Goal: Information Seeking & Learning: Get advice/opinions

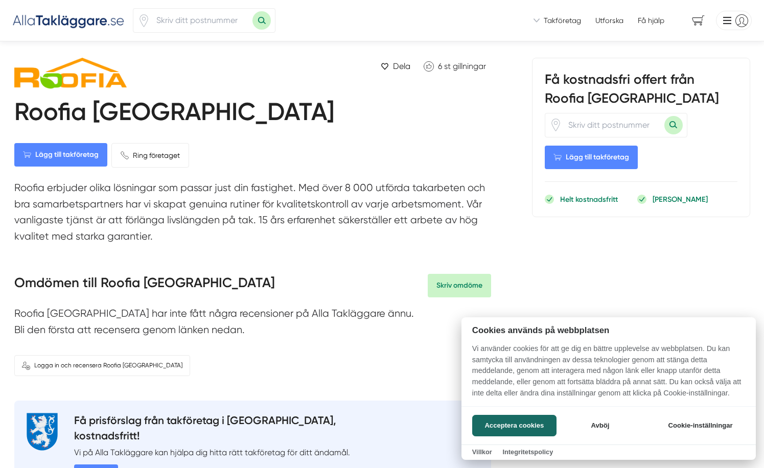
click at [345, 186] on div at bounding box center [382, 234] width 764 height 468
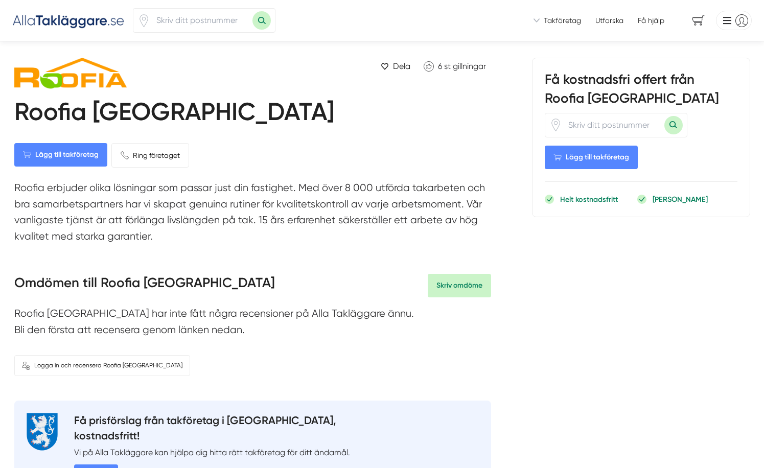
drag, startPoint x: 21, startPoint y: 201, endPoint x: 190, endPoint y: 229, distance: 170.8
click at [190, 229] on p "Roofia erbjuder olika lösningar som passar just din fastighet. Med över 8 000 u…" at bounding box center [252, 214] width 477 height 69
drag, startPoint x: 190, startPoint y: 229, endPoint x: 311, endPoint y: 210, distance: 122.5
click at [311, 210] on p "Roofia erbjuder olika lösningar som passar just din fastighet. Med över 8 000 u…" at bounding box center [252, 214] width 477 height 69
drag, startPoint x: 134, startPoint y: 218, endPoint x: 246, endPoint y: 239, distance: 113.7
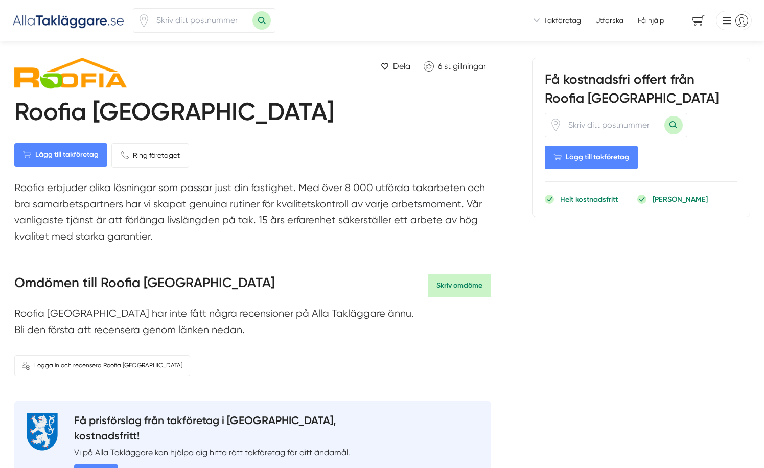
click at [246, 239] on p "Roofia erbjuder olika lösningar som passar just din fastighet. Med över 8 000 u…" at bounding box center [252, 214] width 477 height 69
drag, startPoint x: 246, startPoint y: 239, endPoint x: 327, endPoint y: 228, distance: 81.4
click at [327, 228] on p "Roofia erbjuder olika lösningar som passar just din fastighet. Med över 8 000 u…" at bounding box center [252, 214] width 477 height 69
click at [401, 218] on p "Roofia erbjuder olika lösningar som passar just din fastighet. Med över 8 000 u…" at bounding box center [252, 214] width 477 height 69
drag, startPoint x: 162, startPoint y: 235, endPoint x: 12, endPoint y: 191, distance: 156.6
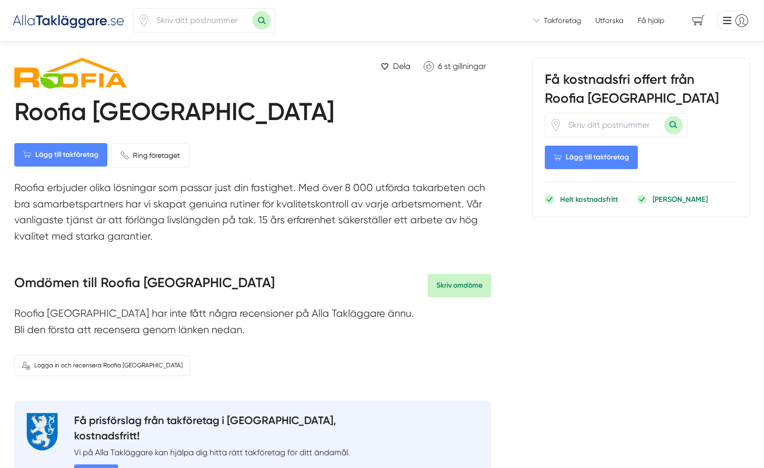
drag, startPoint x: 104, startPoint y: 290, endPoint x: 100, endPoint y: 316, distance: 26.5
click at [105, 292] on h3 "Omdömen till Roofia [GEOGRAPHIC_DATA]" at bounding box center [144, 285] width 261 height 23
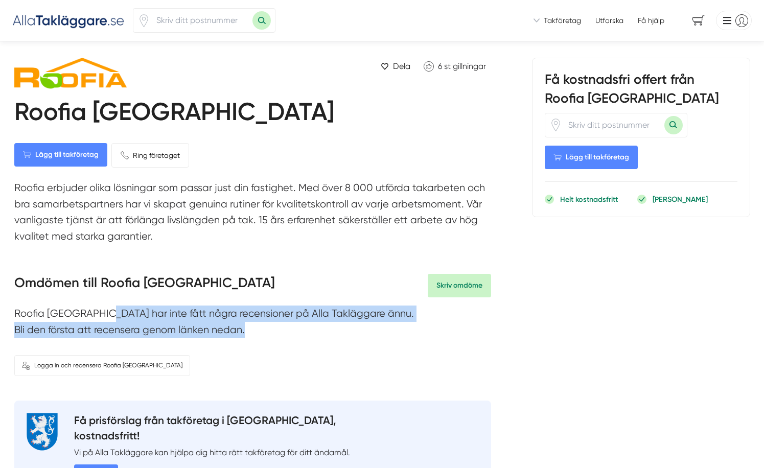
drag, startPoint x: 84, startPoint y: 315, endPoint x: 255, endPoint y: 332, distance: 171.4
click at [255, 332] on p "Roofia [GEOGRAPHIC_DATA] har inte fått några recensioner på Alla Takläggare änn…" at bounding box center [252, 323] width 477 height 37
click at [133, 317] on p "Roofia [GEOGRAPHIC_DATA] har inte fått några recensioner på Alla Takläggare änn…" at bounding box center [252, 323] width 477 height 37
drag, startPoint x: 96, startPoint y: 315, endPoint x: 256, endPoint y: 329, distance: 160.5
click at [256, 329] on p "Roofia [GEOGRAPHIC_DATA] har inte fått några recensioner på Alla Takläggare änn…" at bounding box center [252, 323] width 477 height 37
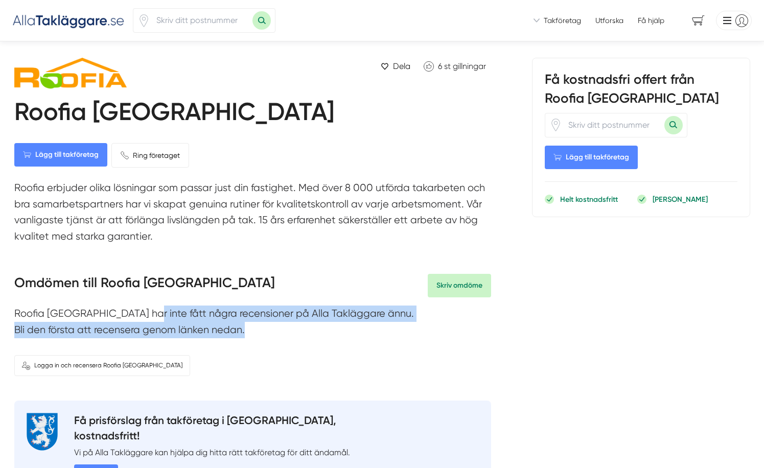
drag, startPoint x: 256, startPoint y: 329, endPoint x: 294, endPoint y: 340, distance: 39.6
click at [294, 340] on p "Roofia [GEOGRAPHIC_DATA] har inte fått några recensioner på Alla Takläggare änn…" at bounding box center [252, 323] width 477 height 37
